Goal: Transaction & Acquisition: Purchase product/service

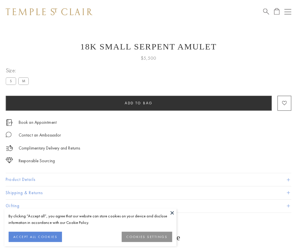
scroll to position [23, 0]
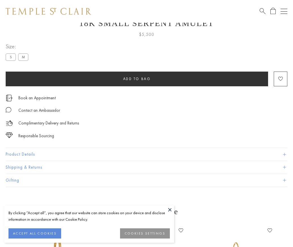
click at [137, 79] on span "Add to bag" at bounding box center [137, 78] width 28 height 5
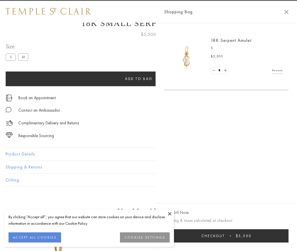
click at [225, 236] on span "Checkout" at bounding box center [212, 236] width 23 height 5
